Goal: Transaction & Acquisition: Subscribe to service/newsletter

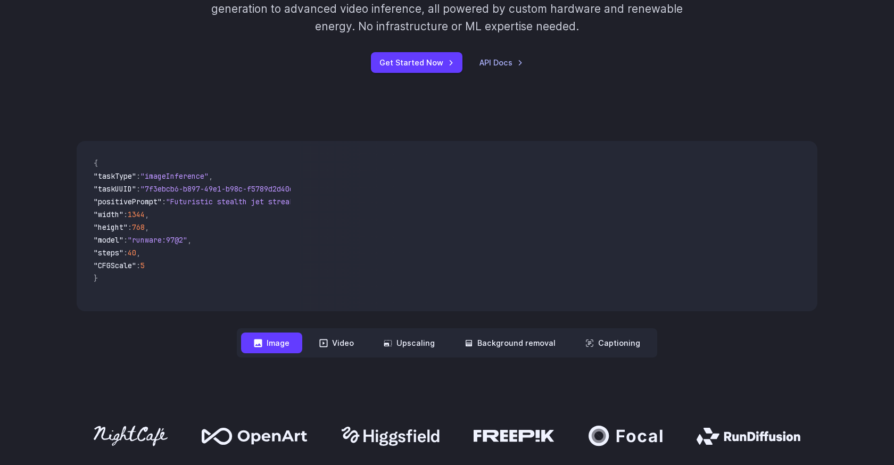
scroll to position [277, 0]
click at [340, 349] on button "Video" at bounding box center [337, 342] width 60 height 21
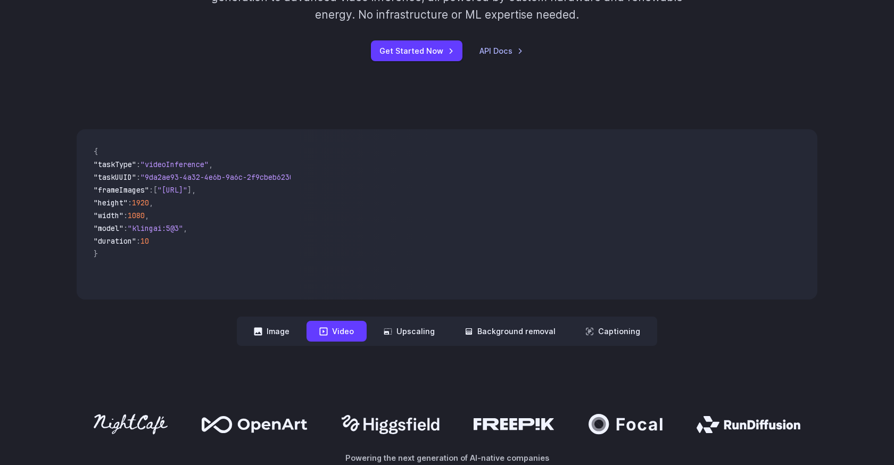
scroll to position [290, 0]
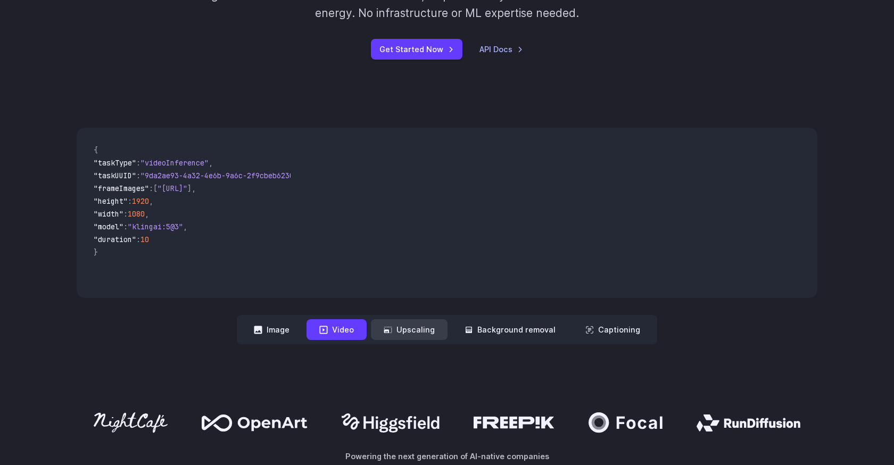
click at [413, 329] on button "Upscaling" at bounding box center [409, 329] width 77 height 21
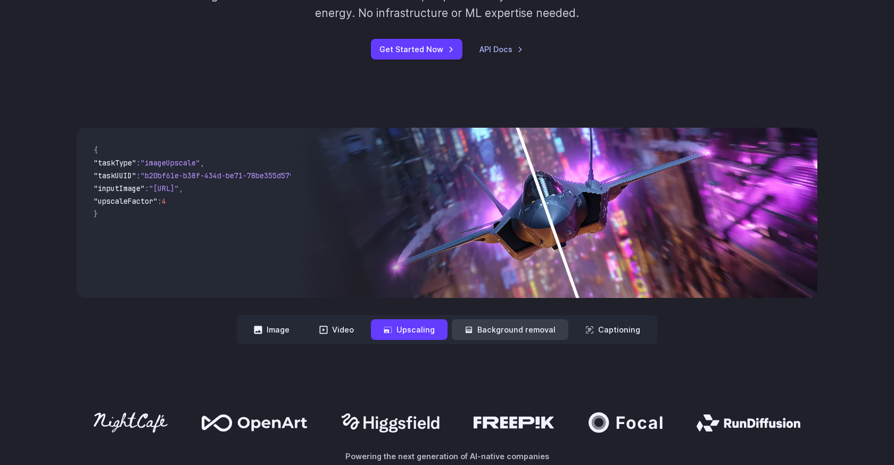
click at [504, 332] on button "Background removal" at bounding box center [510, 329] width 117 height 21
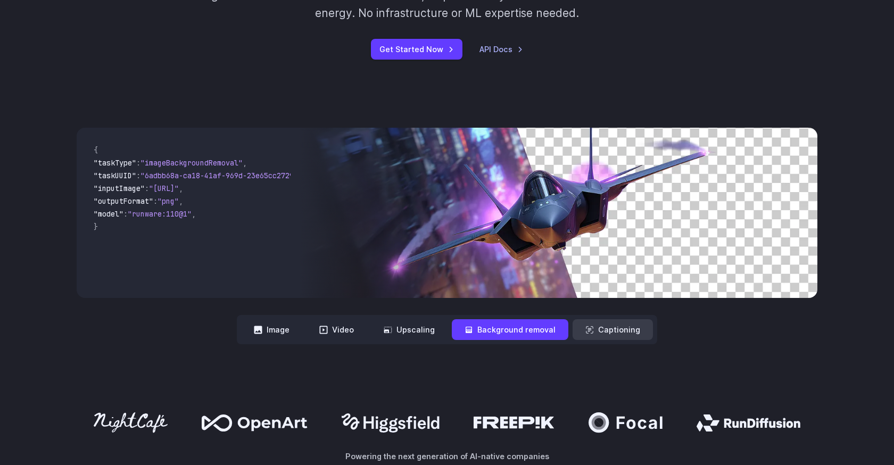
click at [601, 330] on button "Captioning" at bounding box center [613, 329] width 80 height 21
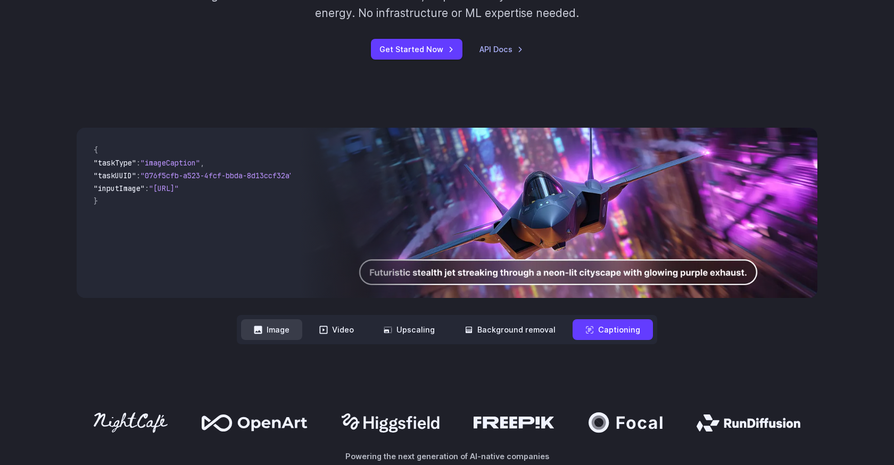
click at [284, 338] on button "Image" at bounding box center [271, 329] width 61 height 21
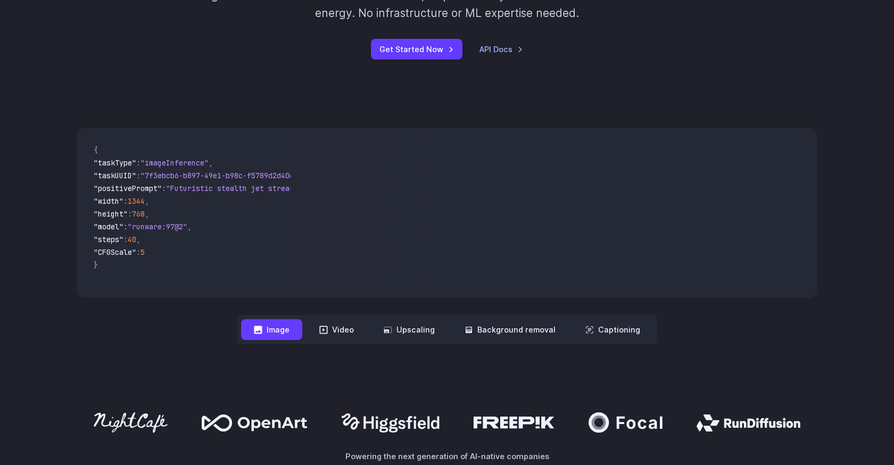
click at [178, 334] on div "**********" at bounding box center [447, 236] width 741 height 217
click at [78, 331] on div "**********" at bounding box center [447, 236] width 741 height 217
click at [259, 333] on icon at bounding box center [258, 330] width 8 height 8
click at [338, 325] on button "Video" at bounding box center [337, 329] width 60 height 21
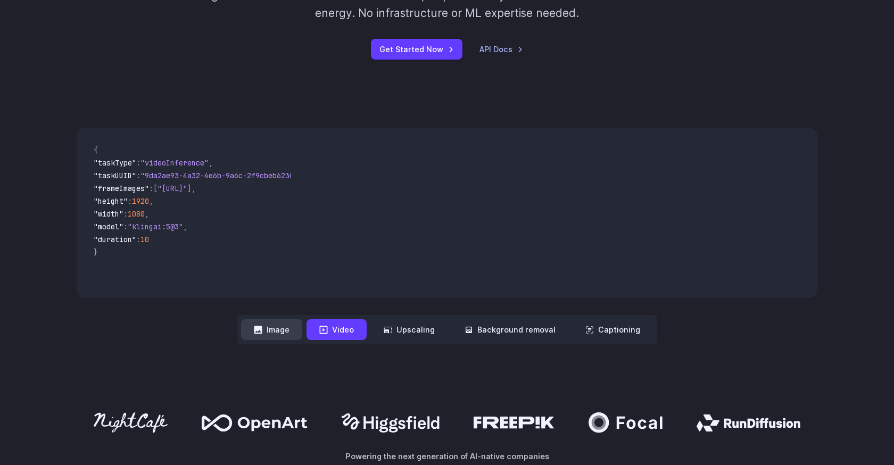
click at [284, 326] on button "Image" at bounding box center [271, 329] width 61 height 21
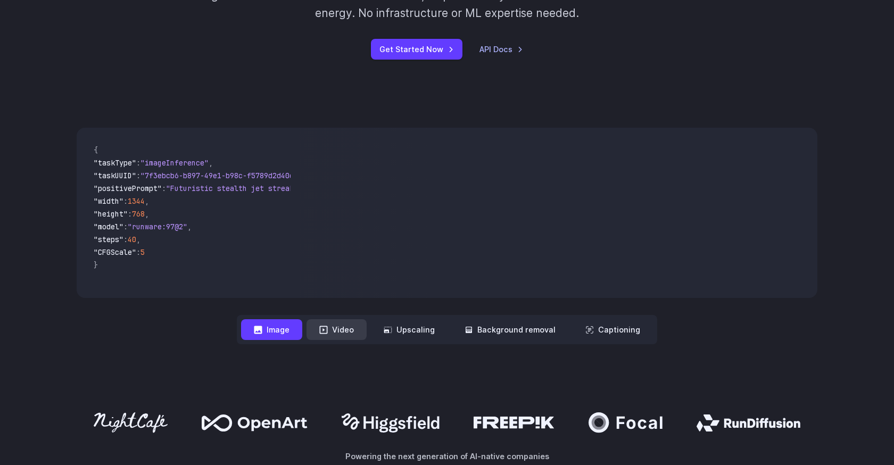
click at [341, 333] on button "Video" at bounding box center [337, 329] width 60 height 21
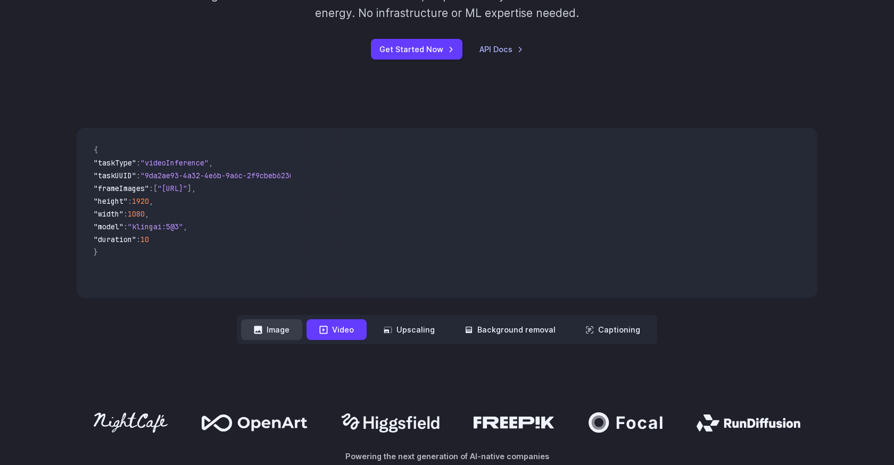
click at [284, 334] on button "Image" at bounding box center [271, 329] width 61 height 21
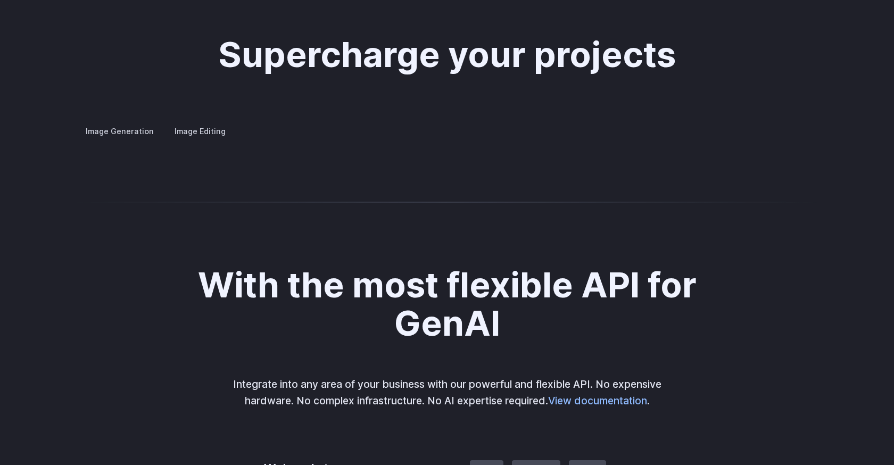
scroll to position [2066, 0]
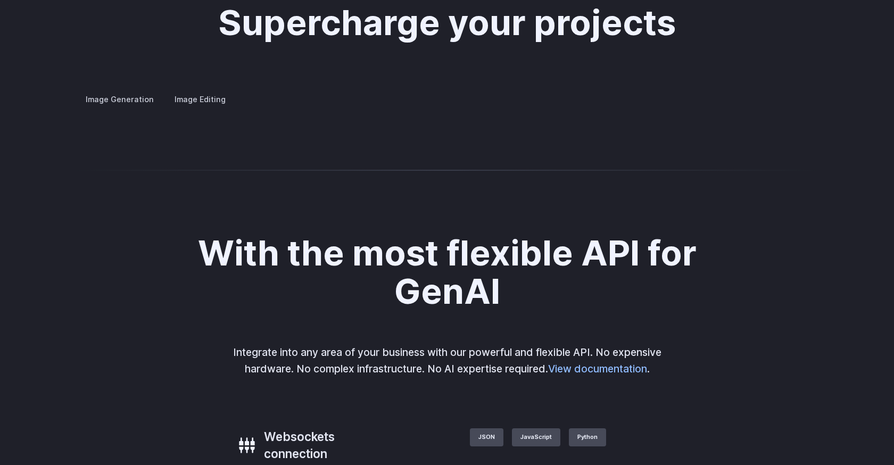
click at [0, 0] on details "Concept design Quickly ideate and polish new concepts, from character design, t…" at bounding box center [0, 0] width 0 height 0
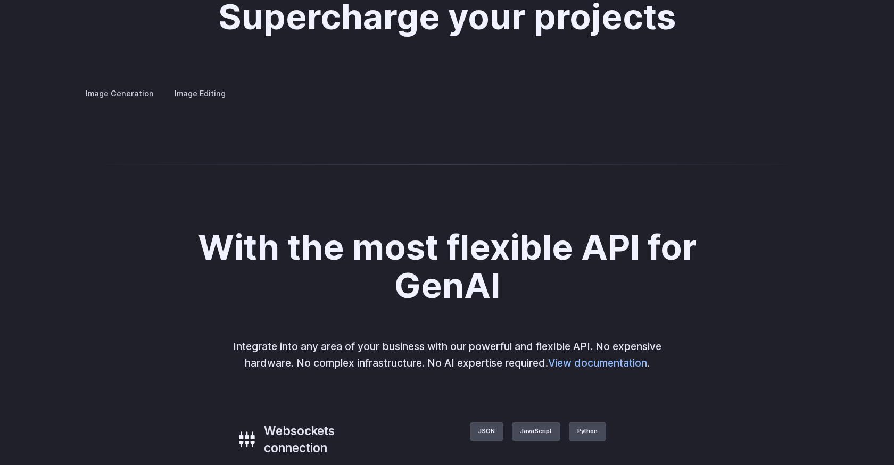
scroll to position [2069, 0]
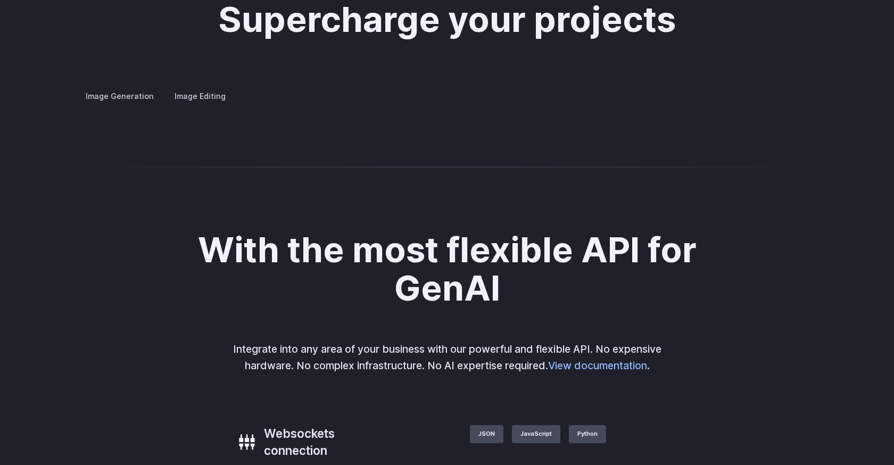
click at [0, 0] on summary "Concept design" at bounding box center [0, 0] width 0 height 0
click at [0, 0] on summary "Custom avatars" at bounding box center [0, 0] width 0 height 0
click at [0, 0] on h3 "Concept design" at bounding box center [0, 0] width 0 height 0
click at [0, 0] on button "Go to 3 of 4" at bounding box center [0, 0] width 0 height 0
click at [0, 0] on button "Go to 4 of 4" at bounding box center [0, 0] width 0 height 0
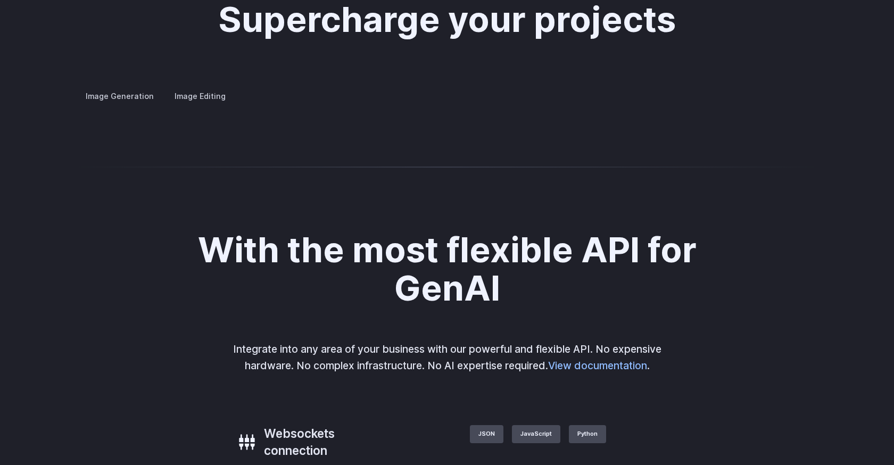
click at [0, 0] on summary "Creative styling" at bounding box center [0, 0] width 0 height 0
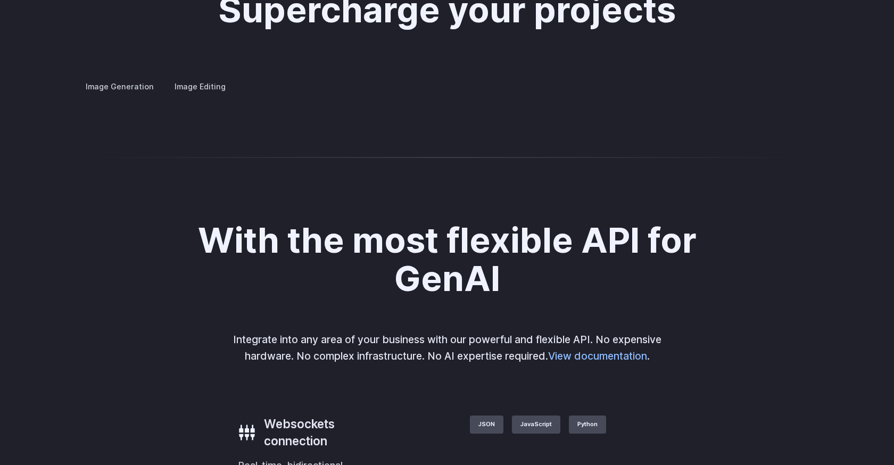
scroll to position [2081, 0]
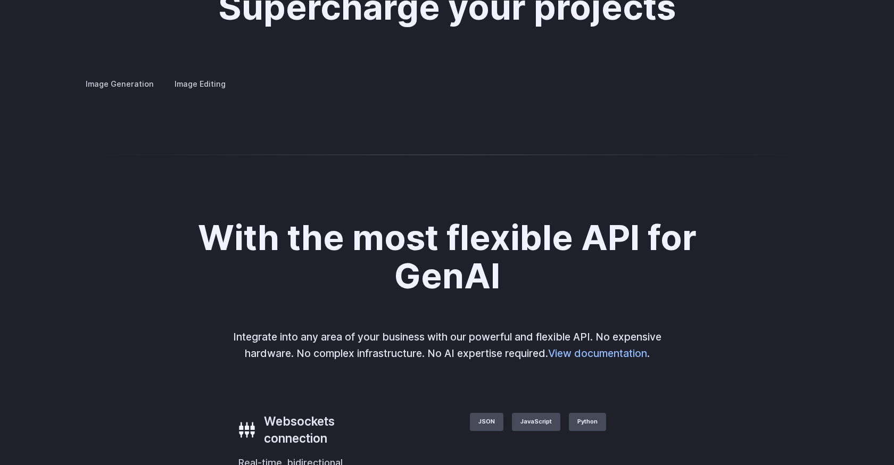
click at [0, 0] on div at bounding box center [0, 0] width 0 height 0
click at [0, 0] on button "Go to 4 of 4" at bounding box center [0, 0] width 0 height 0
click at [0, 0] on button "Go to 2 of 4" at bounding box center [0, 0] width 0 height 0
click at [0, 0] on button "Go to 1 of 4" at bounding box center [0, 0] width 0 height 0
click at [0, 0] on summary "Architecture" at bounding box center [0, 0] width 0 height 0
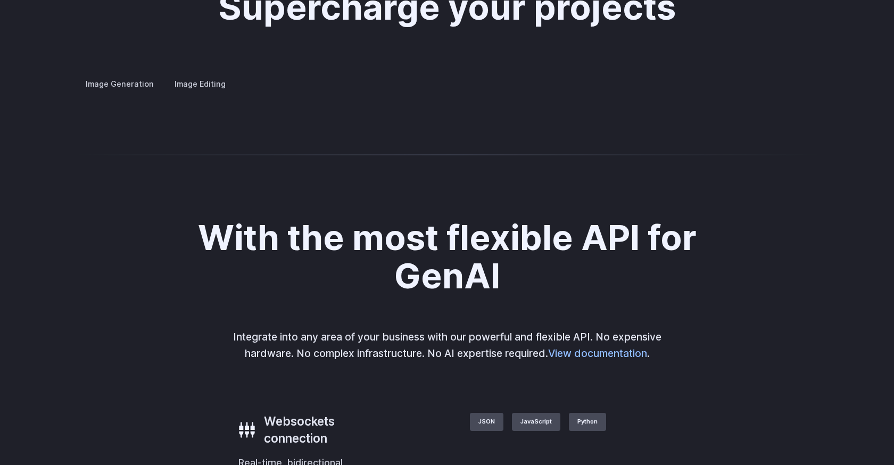
click at [0, 0] on summary "Product design" at bounding box center [0, 0] width 0 height 0
click at [0, 0] on summary "Personalized assets" at bounding box center [0, 0] width 0 height 0
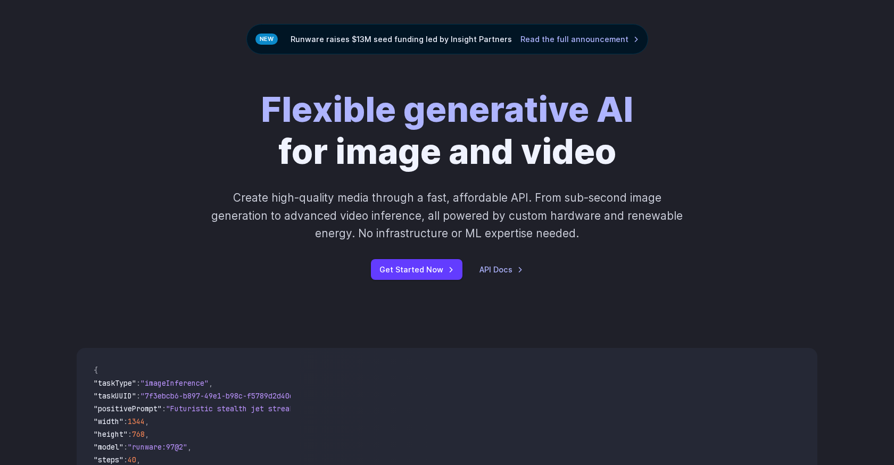
scroll to position [0, 0]
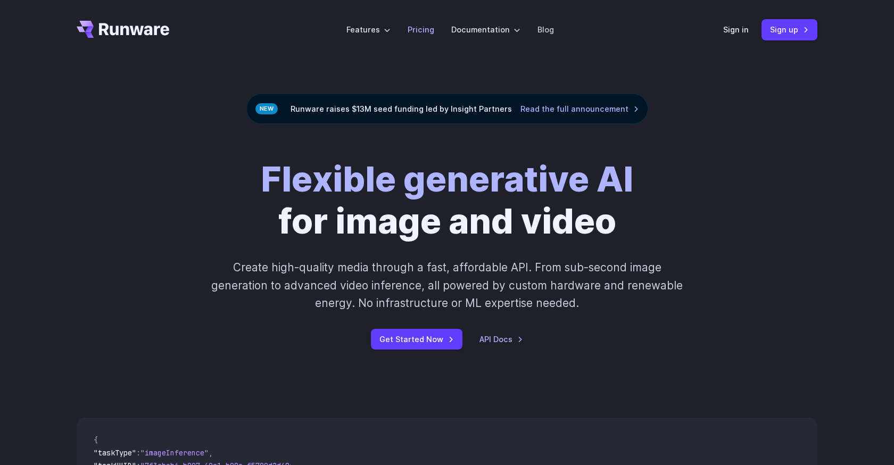
click at [425, 30] on link "Pricing" at bounding box center [421, 29] width 27 height 12
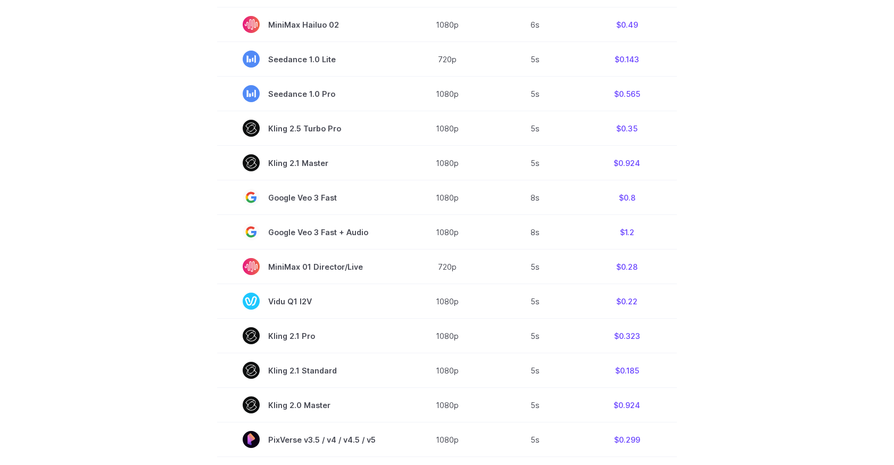
scroll to position [415, 0]
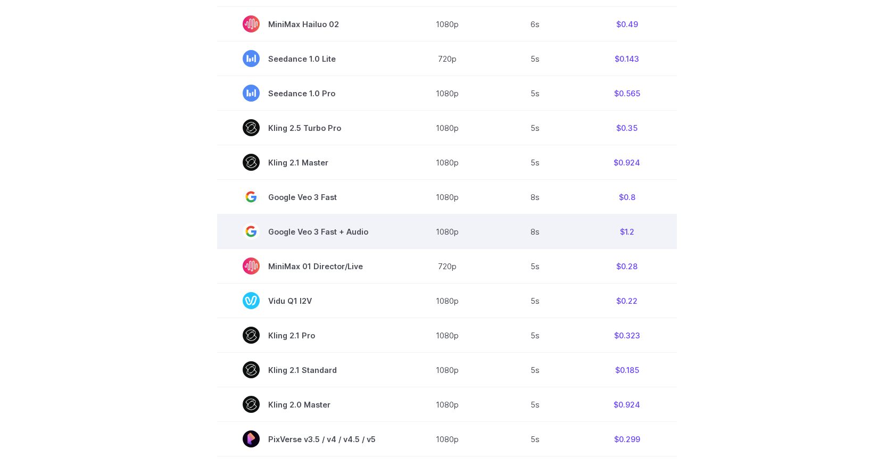
click at [276, 235] on span "Google Veo 3 Fast + Audio" at bounding box center [309, 231] width 133 height 17
drag, startPoint x: 272, startPoint y: 235, endPoint x: 377, endPoint y: 235, distance: 105.4
click at [377, 235] on td "Google Veo 3 Fast + Audio" at bounding box center [309, 232] width 184 height 35
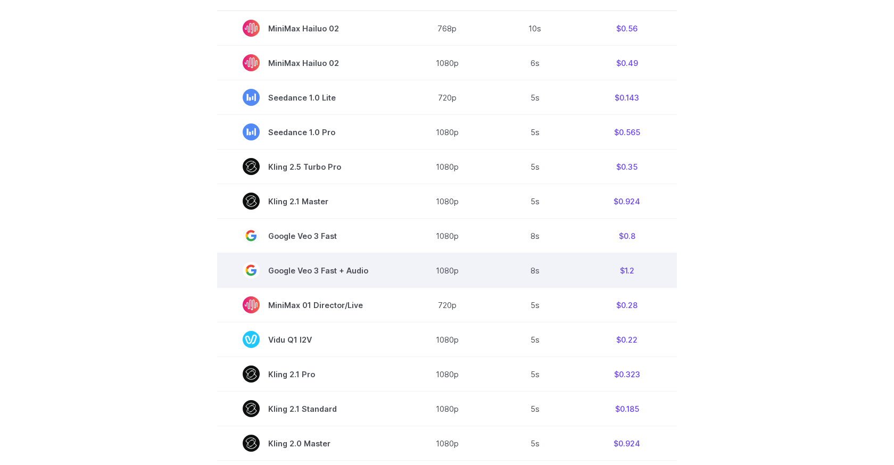
scroll to position [378, 0]
click at [385, 261] on td "Google Veo 3 Fast + Audio" at bounding box center [309, 269] width 184 height 35
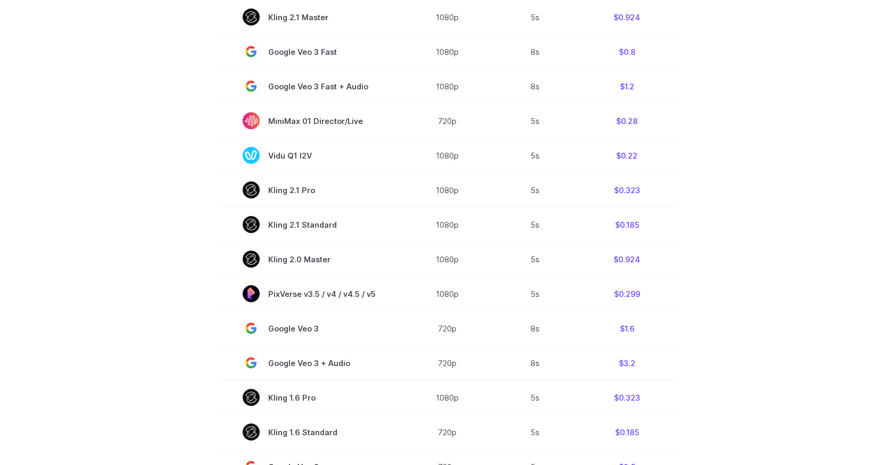
scroll to position [551, 0]
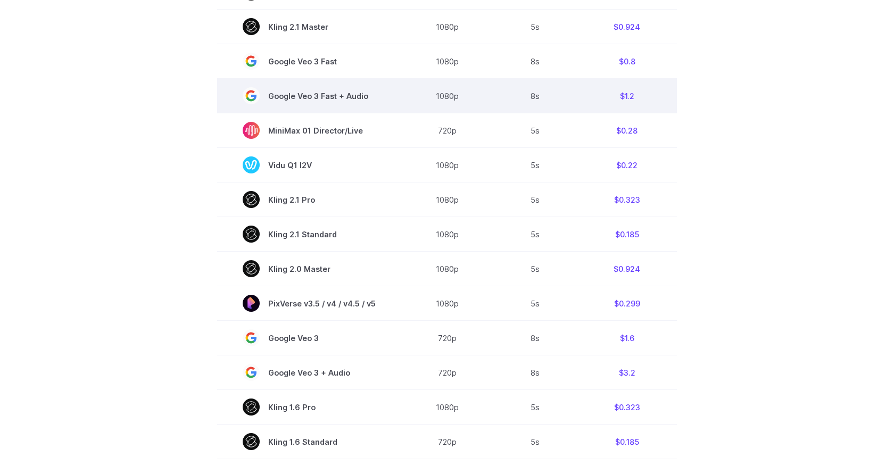
click at [231, 105] on td "Google Veo 3 Fast + Audio" at bounding box center [309, 96] width 184 height 35
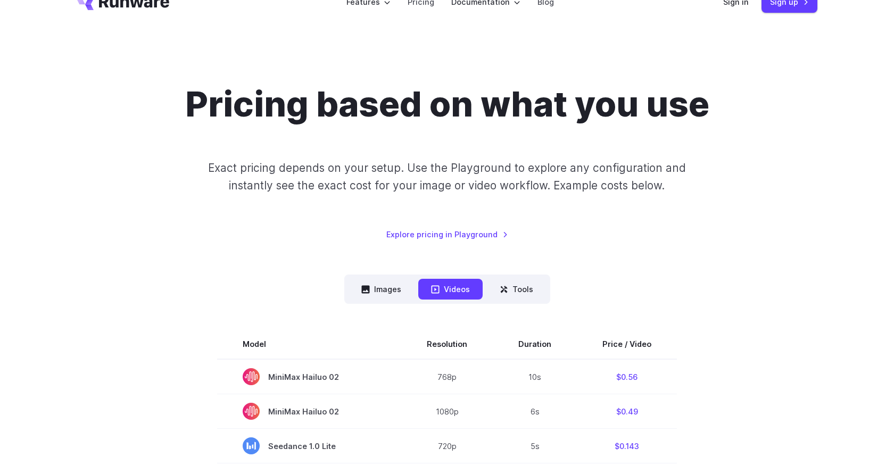
scroll to position [1, 0]
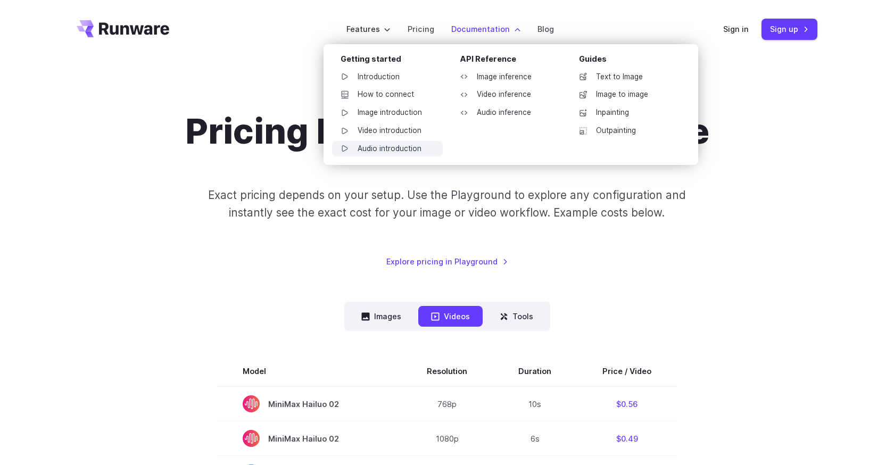
click at [411, 147] on link "Audio introduction" at bounding box center [387, 149] width 111 height 16
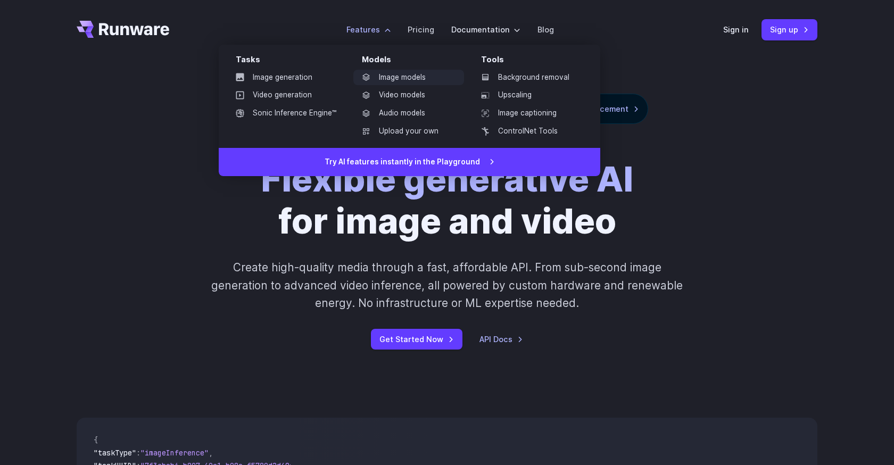
click at [413, 80] on link "Image models" at bounding box center [409, 78] width 111 height 16
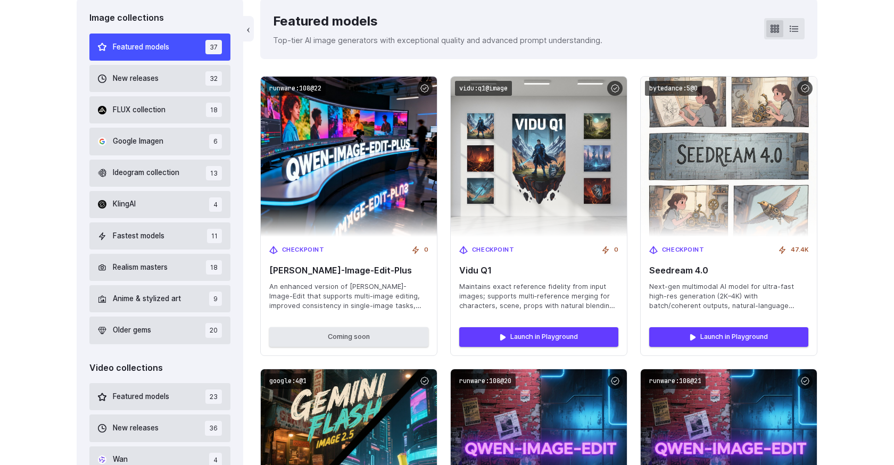
scroll to position [323, 0]
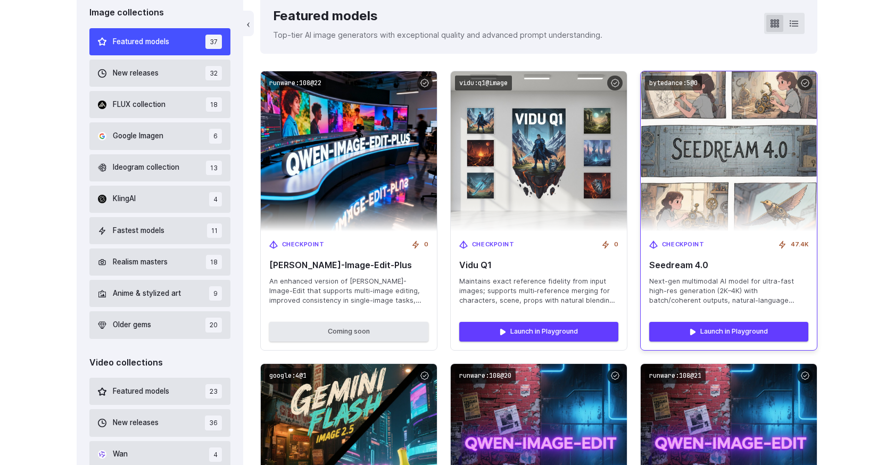
click at [720, 191] on img at bounding box center [729, 151] width 194 height 176
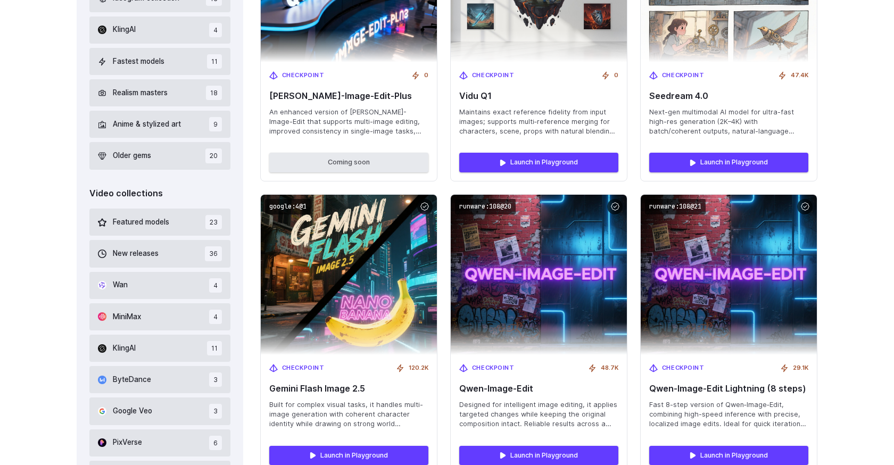
scroll to position [489, 0]
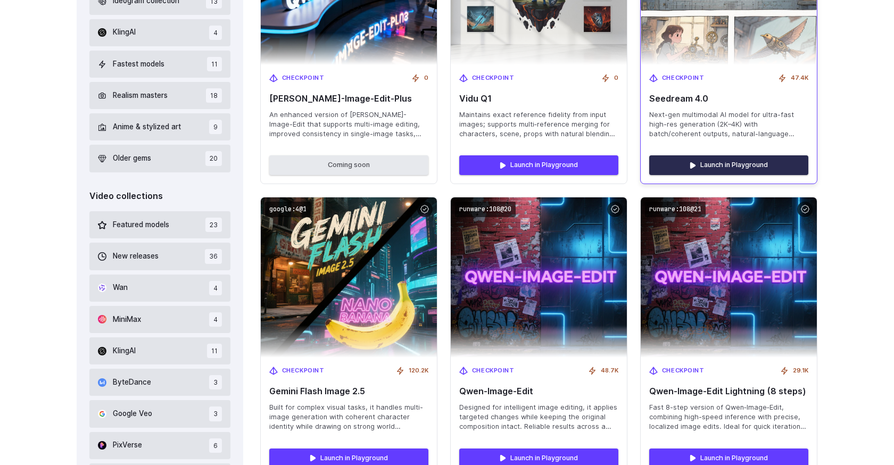
click at [769, 166] on link "Launch in Playground" at bounding box center [729, 164] width 159 height 19
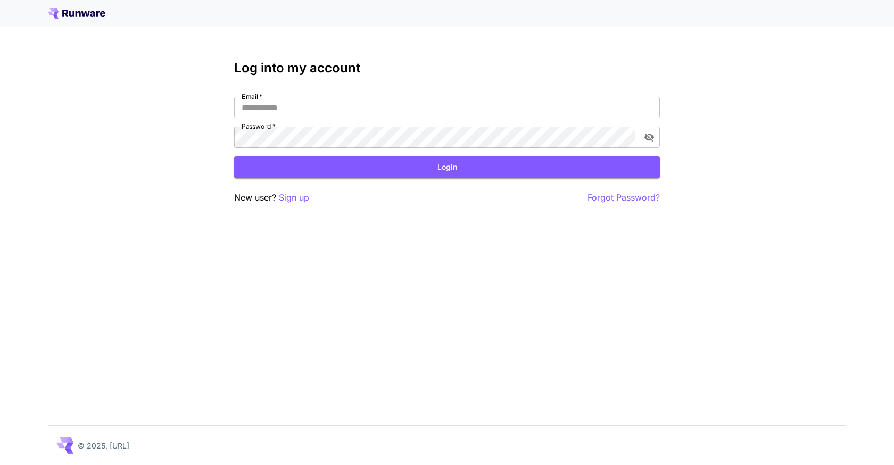
click at [527, 203] on div "New user? Sign up Forgot Password?" at bounding box center [447, 197] width 426 height 13
click at [486, 225] on div "Log into my account Email   * Email   * Password   * Password   * Login New use…" at bounding box center [447, 232] width 894 height 465
click at [295, 194] on p "Sign up" at bounding box center [294, 197] width 30 height 13
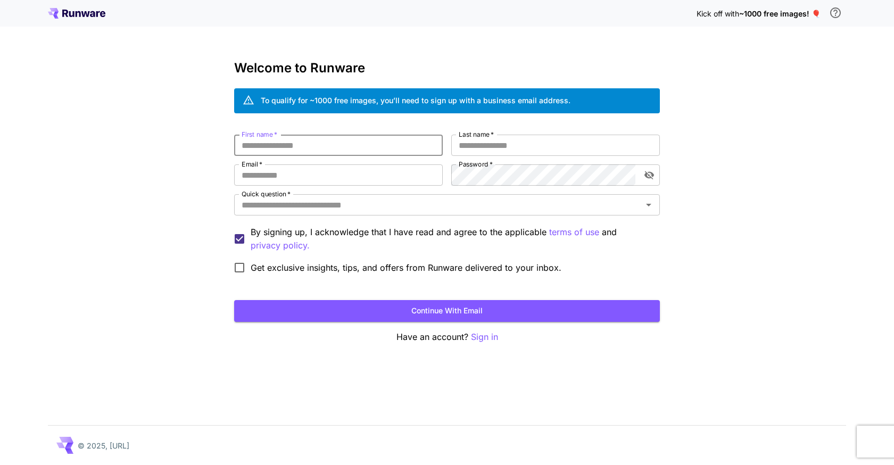
click at [373, 147] on input "First name   *" at bounding box center [338, 145] width 209 height 21
type input "*"
type input "*******"
type input "****"
type input "**********"
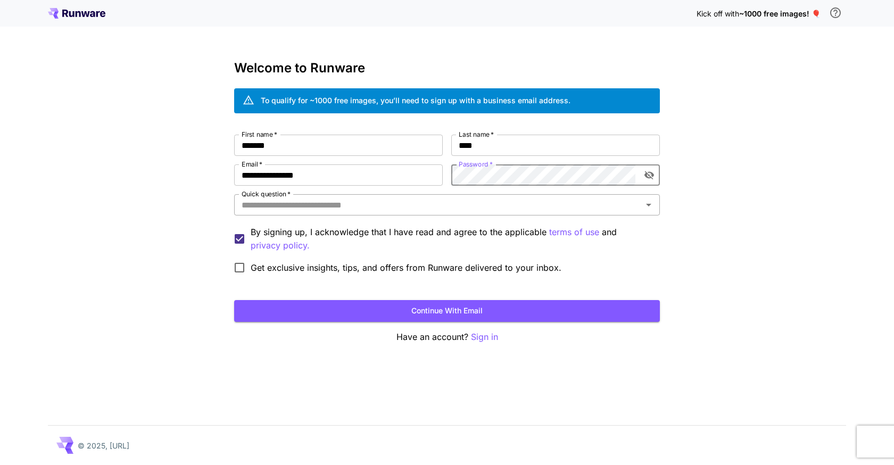
click at [384, 210] on input "Quick question   *" at bounding box center [438, 205] width 402 height 15
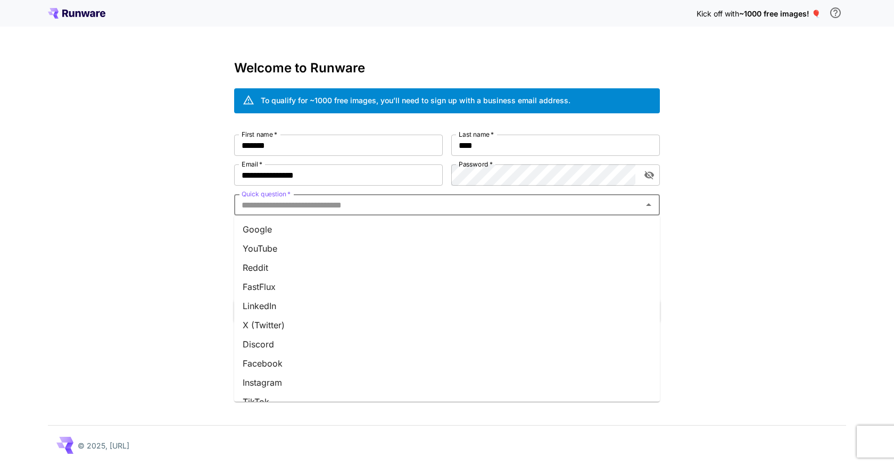
click at [377, 225] on li "Google" at bounding box center [447, 229] width 426 height 19
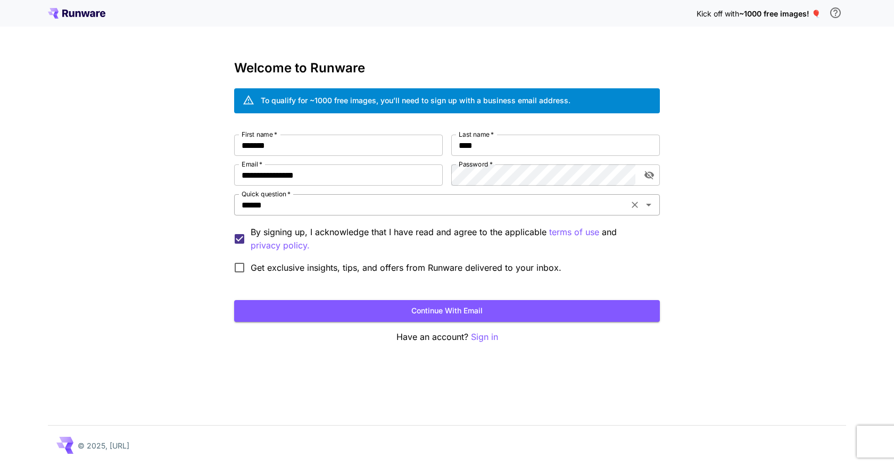
click at [321, 212] on div "****** Quick question   *" at bounding box center [447, 204] width 426 height 21
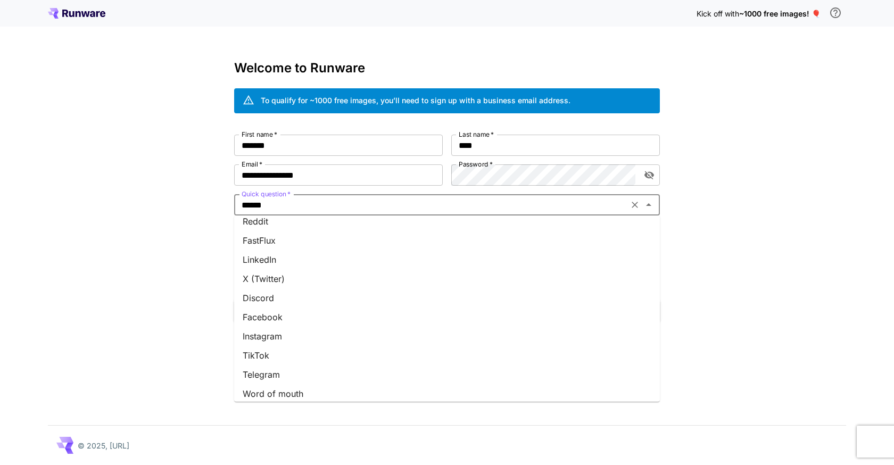
scroll to position [110, 0]
click at [333, 389] on li "Other" at bounding box center [447, 388] width 426 height 19
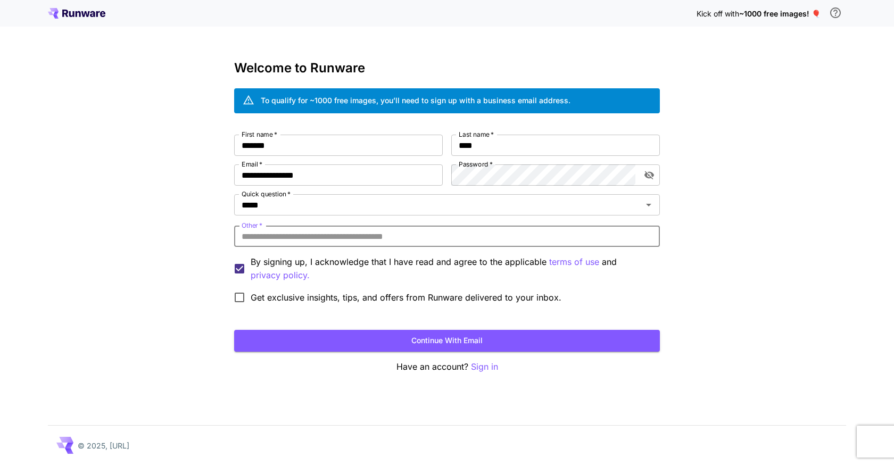
click at [341, 237] on input "Other   *" at bounding box center [447, 236] width 426 height 21
type input "*********"
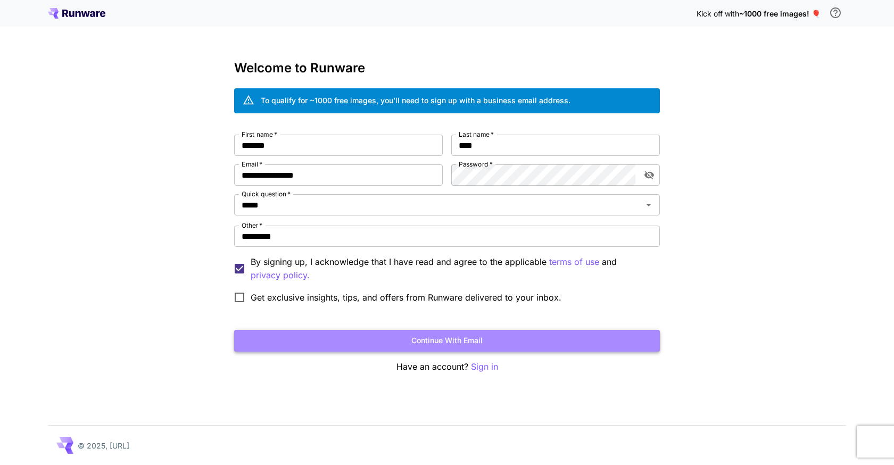
click at [315, 337] on button "Continue with email" at bounding box center [447, 341] width 426 height 22
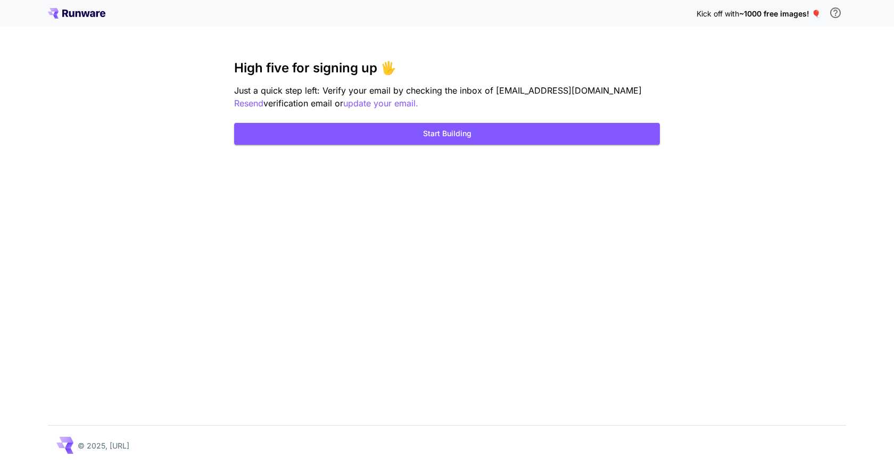
click at [570, 168] on div "Kick off with ~1000 free images! 🎈 High five for signing up 🖐️ Just a quick ste…" at bounding box center [447, 232] width 894 height 465
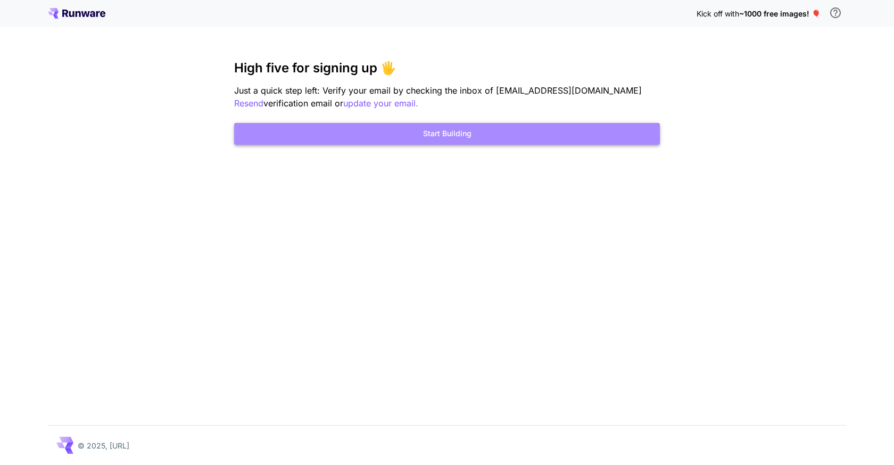
click at [524, 137] on button "Start Building" at bounding box center [447, 134] width 426 height 22
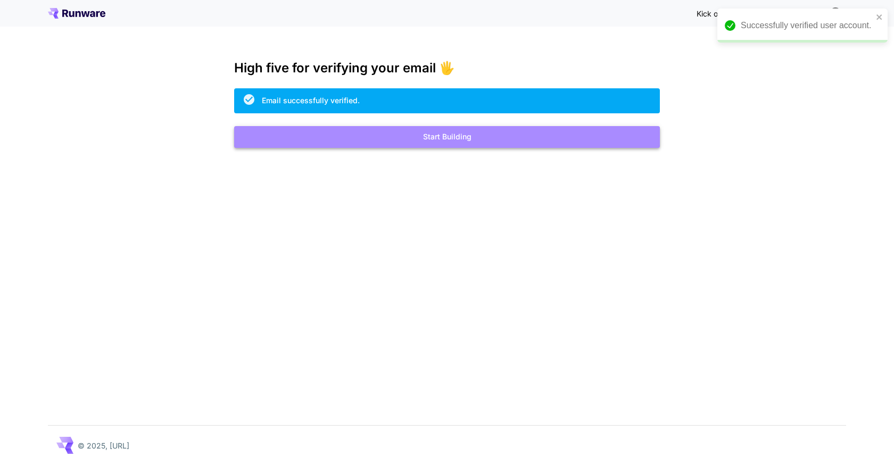
click at [438, 141] on button "Start Building" at bounding box center [447, 137] width 426 height 22
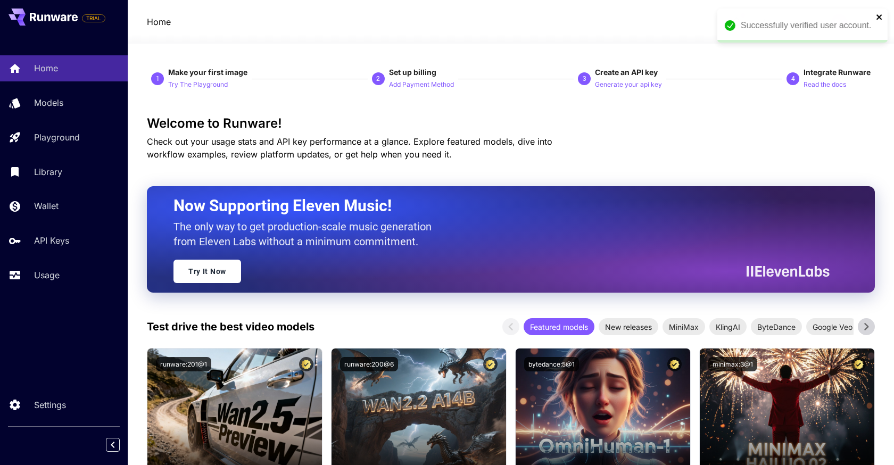
click at [881, 14] on icon "close" at bounding box center [879, 17] width 7 height 9
click at [793, 24] on span "credits left" at bounding box center [804, 22] width 37 height 9
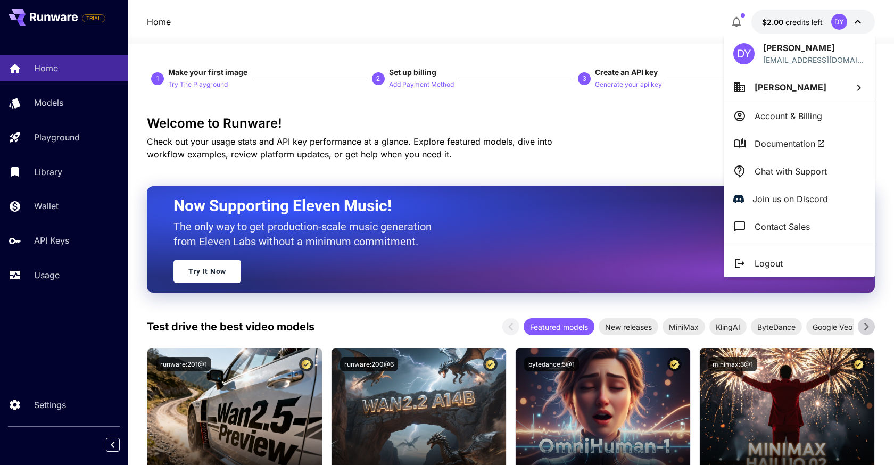
click at [684, 36] on div at bounding box center [447, 232] width 894 height 465
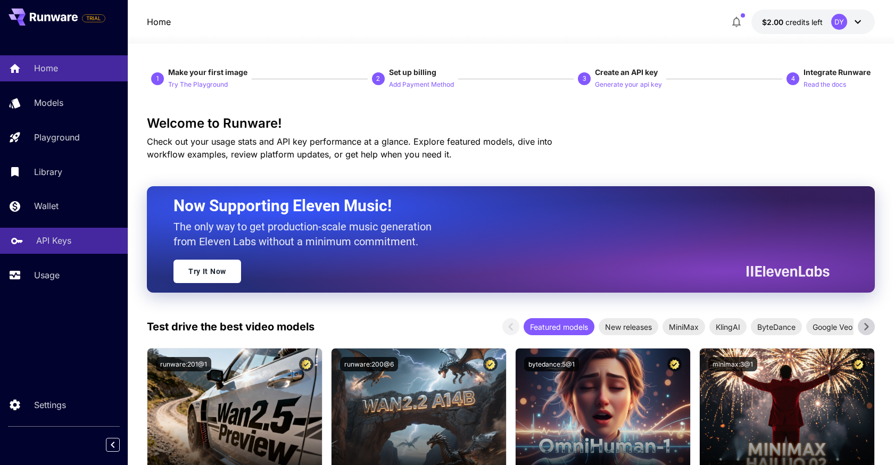
click at [51, 251] on link "API Keys" at bounding box center [64, 241] width 128 height 26
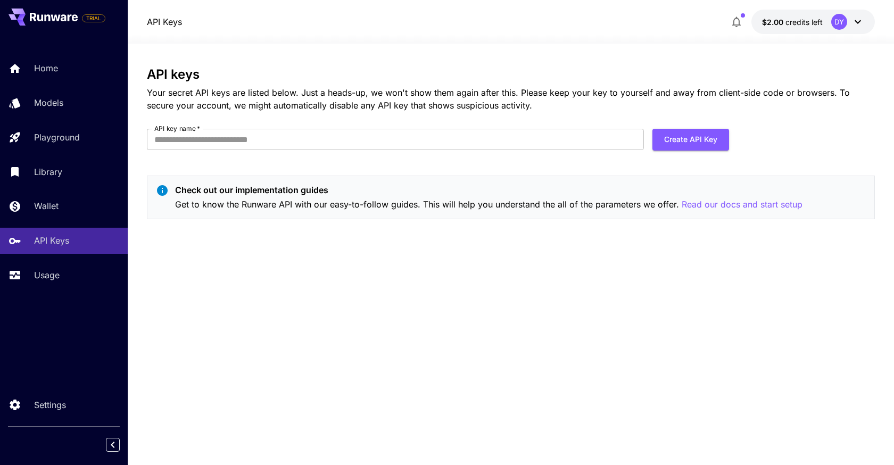
click at [136, 242] on section "API keys Your secret API keys are listed below. Just a heads-up, we won't show …" at bounding box center [511, 255] width 767 height 422
click at [100, 270] on div "Usage" at bounding box center [77, 275] width 83 height 13
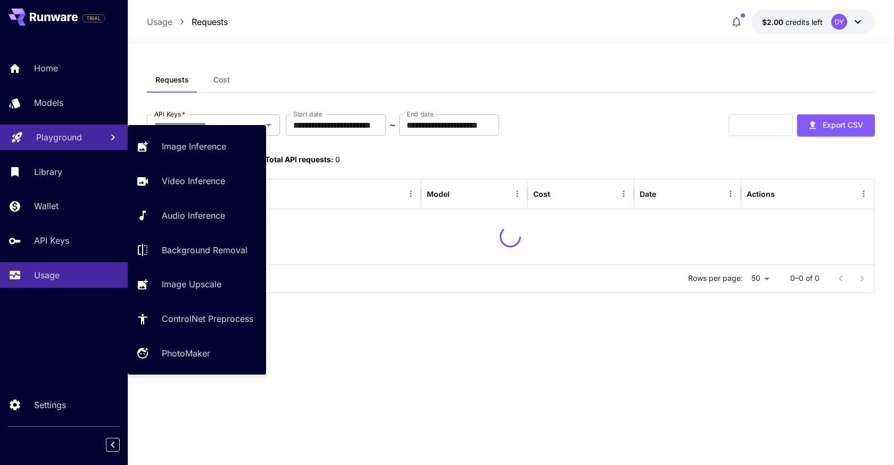
click at [98, 138] on link "Playground" at bounding box center [64, 138] width 128 height 26
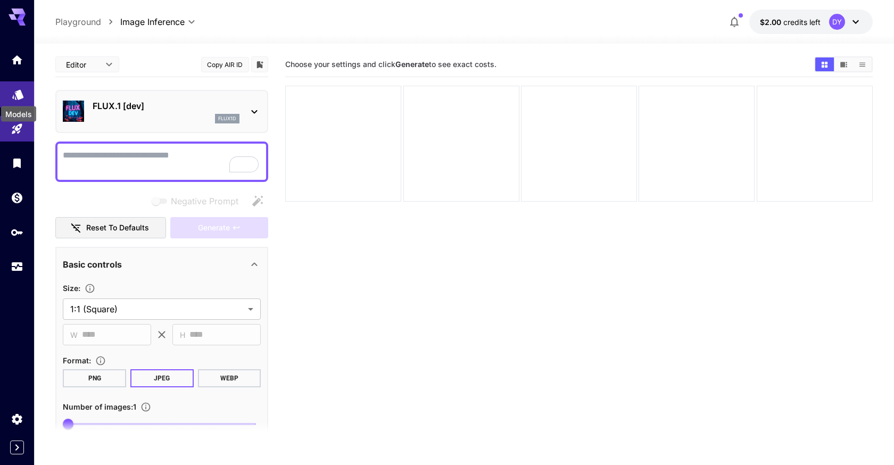
click at [23, 88] on icon "Models" at bounding box center [18, 91] width 13 height 13
